Goal: Navigation & Orientation: Find specific page/section

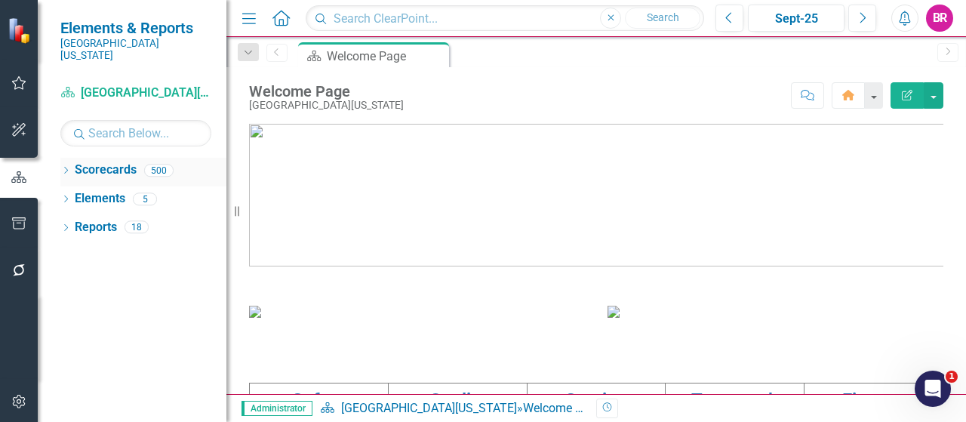
click at [64, 168] on icon "Dropdown" at bounding box center [65, 172] width 11 height 8
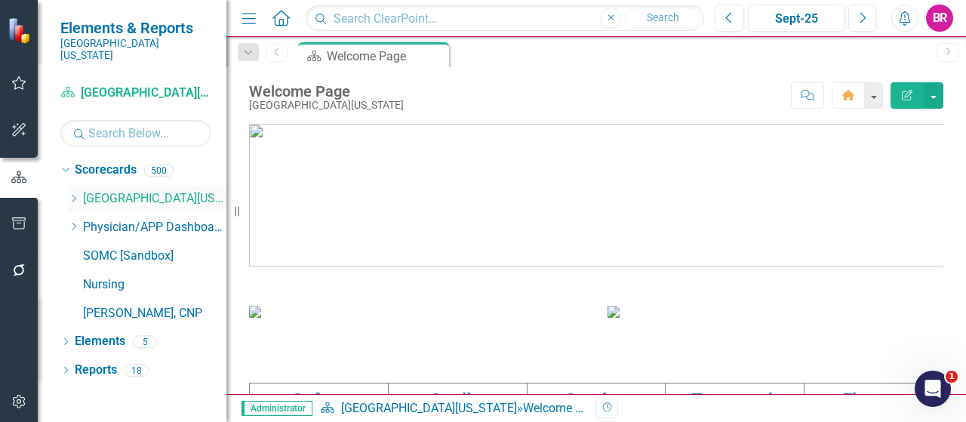
click at [75, 194] on icon "Dropdown" at bounding box center [73, 198] width 11 height 9
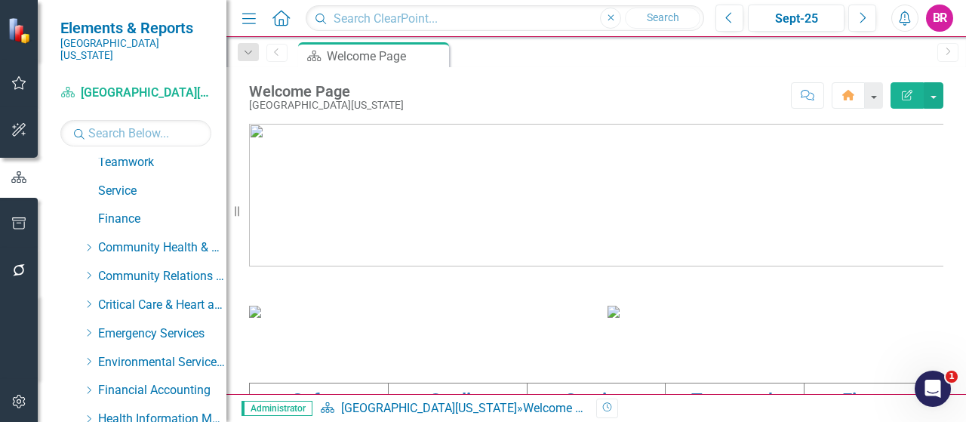
scroll to position [128, 0]
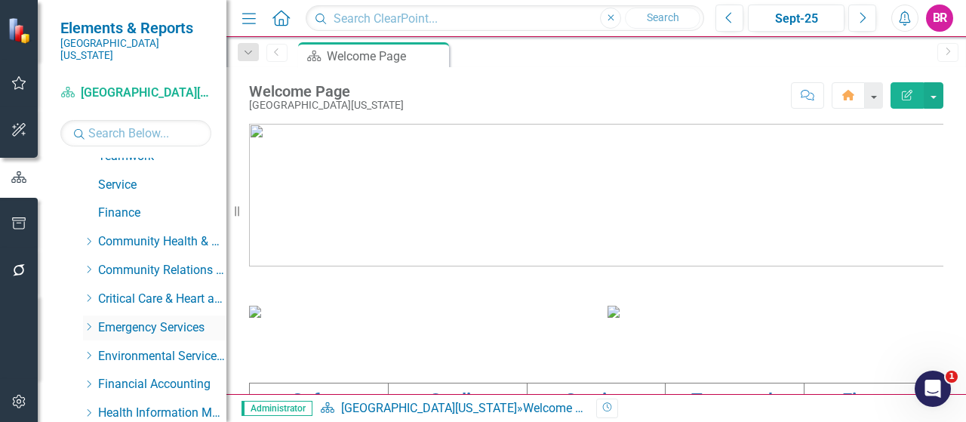
click at [89, 321] on div "Dropdown" at bounding box center [88, 327] width 11 height 13
click at [144, 349] on link "Emergency Department" at bounding box center [169, 356] width 113 height 17
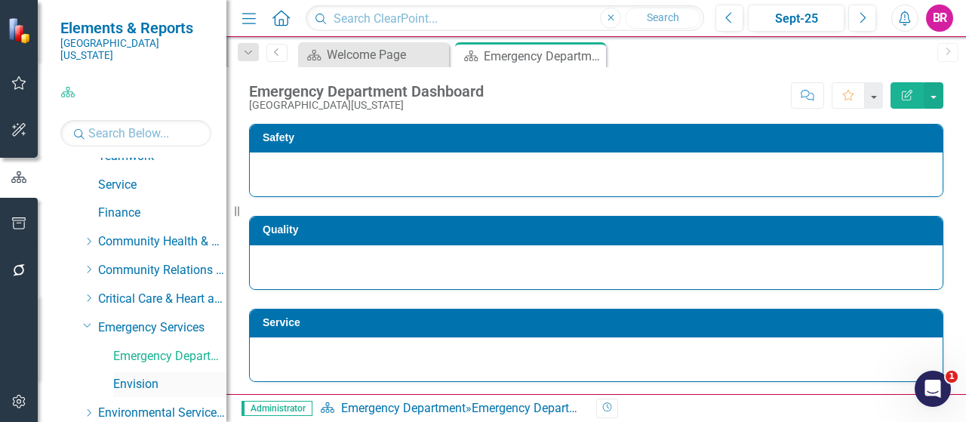
click at [130, 376] on link "Envision" at bounding box center [169, 384] width 113 height 17
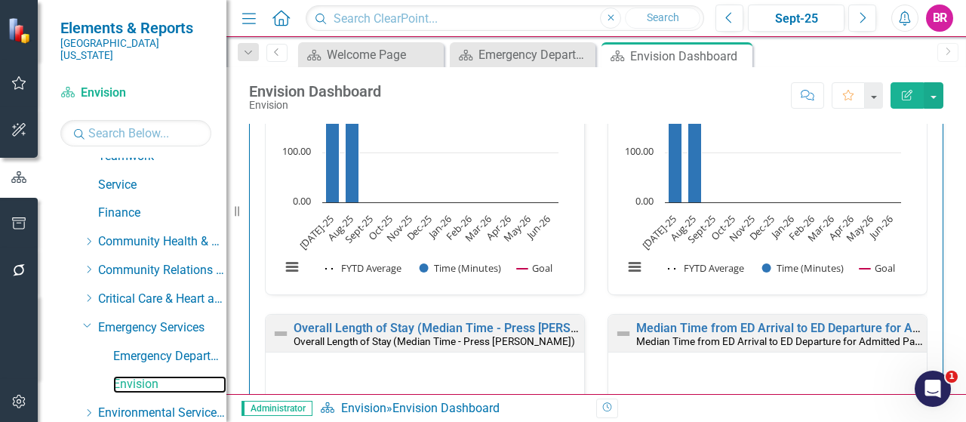
scroll to position [1920, 0]
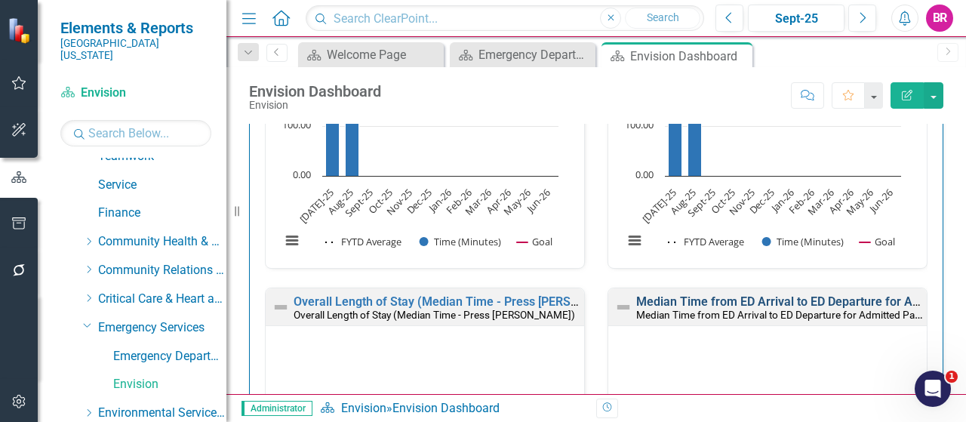
click at [759, 294] on link "Median Time from ED Arrival to ED Departure for Admitted Patients (CMS: Sampled…" at bounding box center [888, 301] width 505 height 14
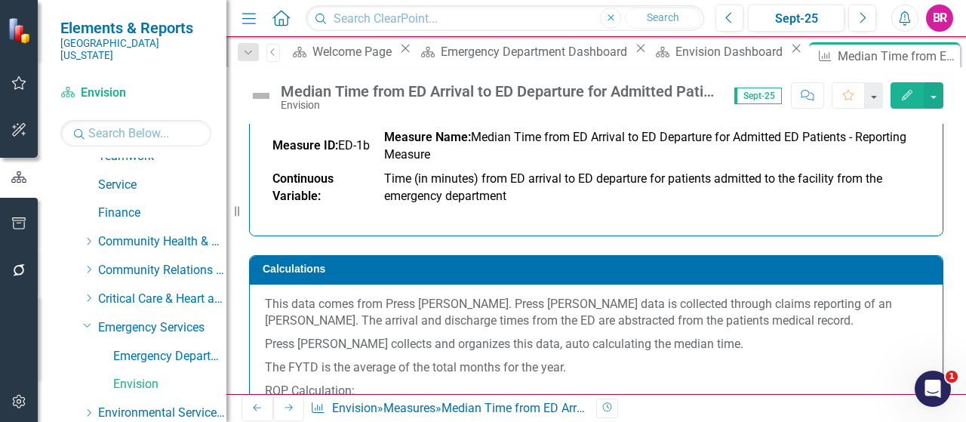
scroll to position [144, 0]
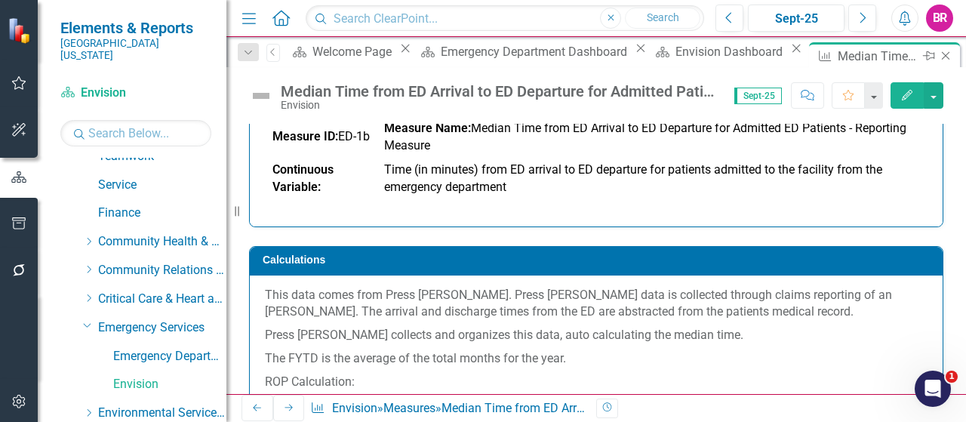
click at [938, 55] on icon "Close" at bounding box center [945, 56] width 15 height 12
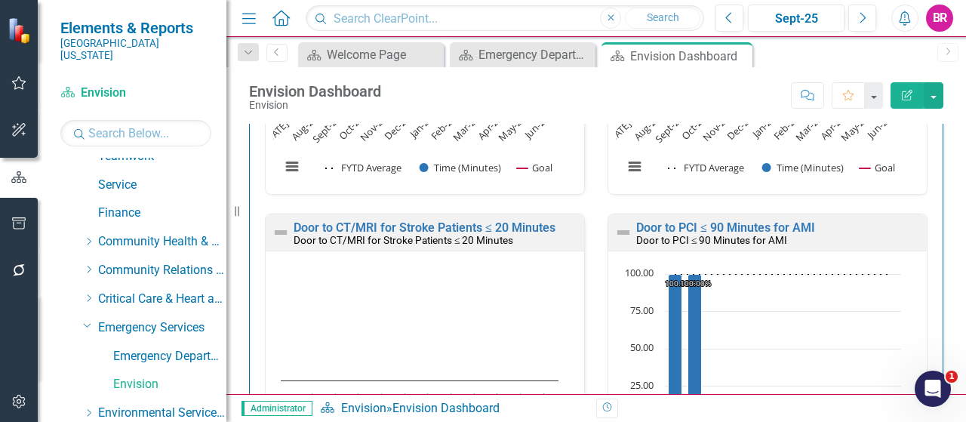
scroll to position [2647, 0]
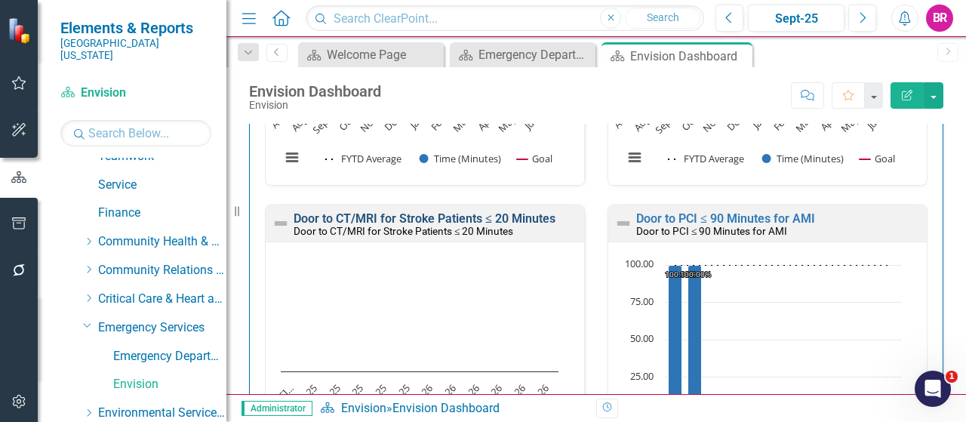
click at [541, 216] on link "Door to CT/MRI for Stroke Patients ≤ 20 Minutes" at bounding box center [425, 218] width 262 height 14
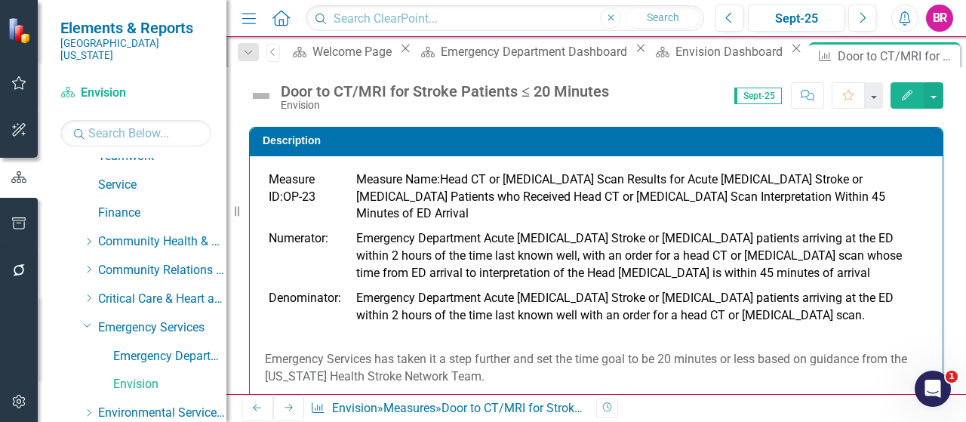
scroll to position [91, 0]
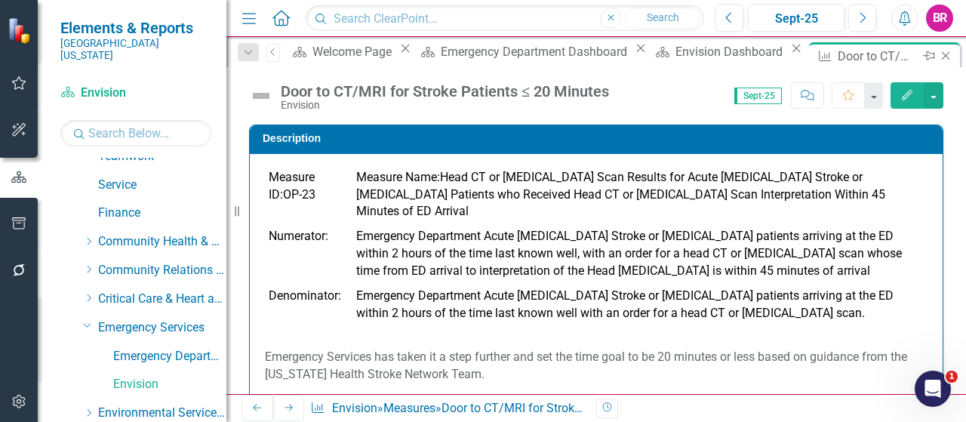
click at [937, 57] on div "Close" at bounding box center [946, 56] width 19 height 19
